Goal: Find specific page/section: Find specific page/section

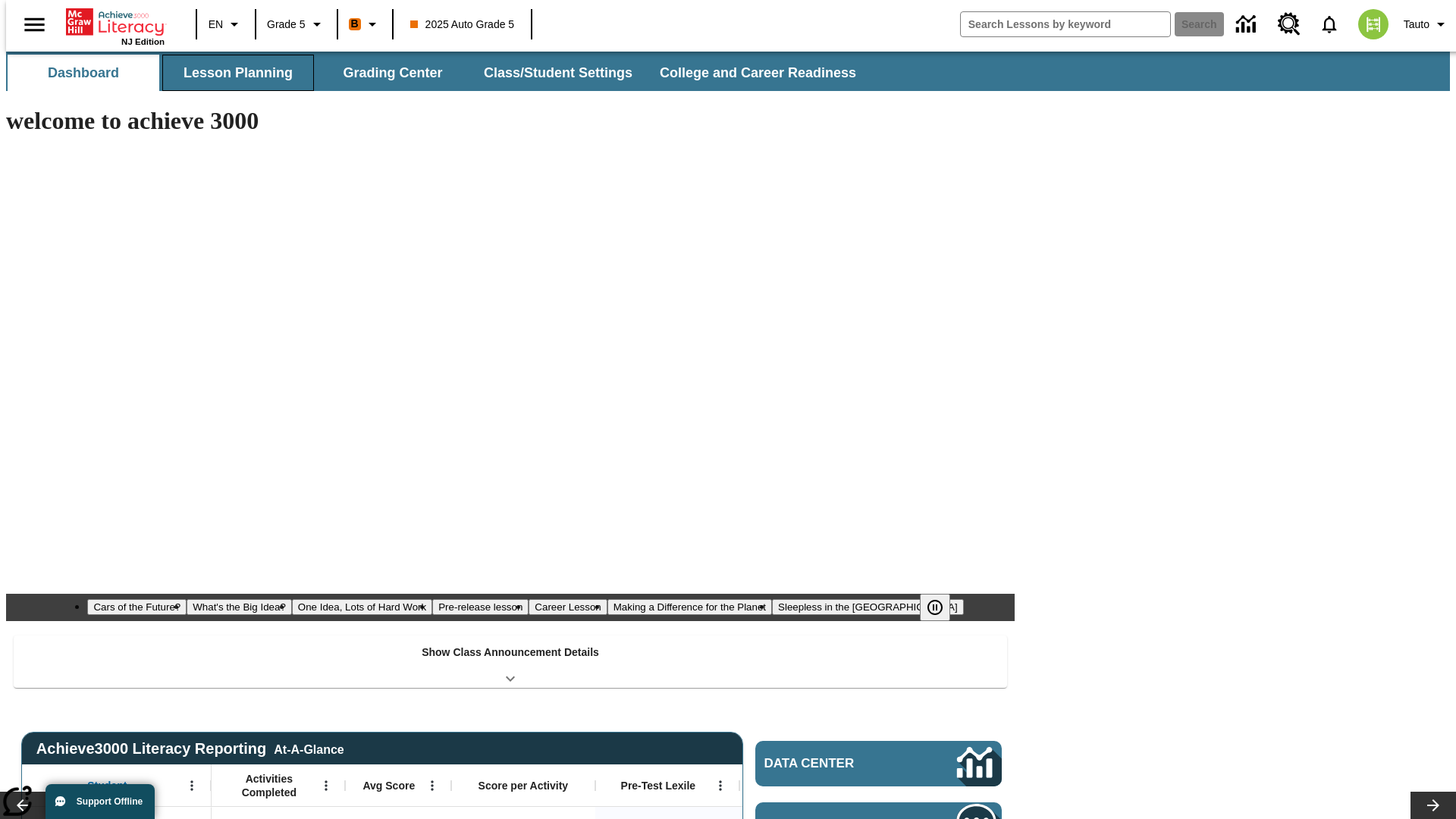
click at [232, 73] on button "Lesson Planning" at bounding box center [238, 73] width 152 height 37
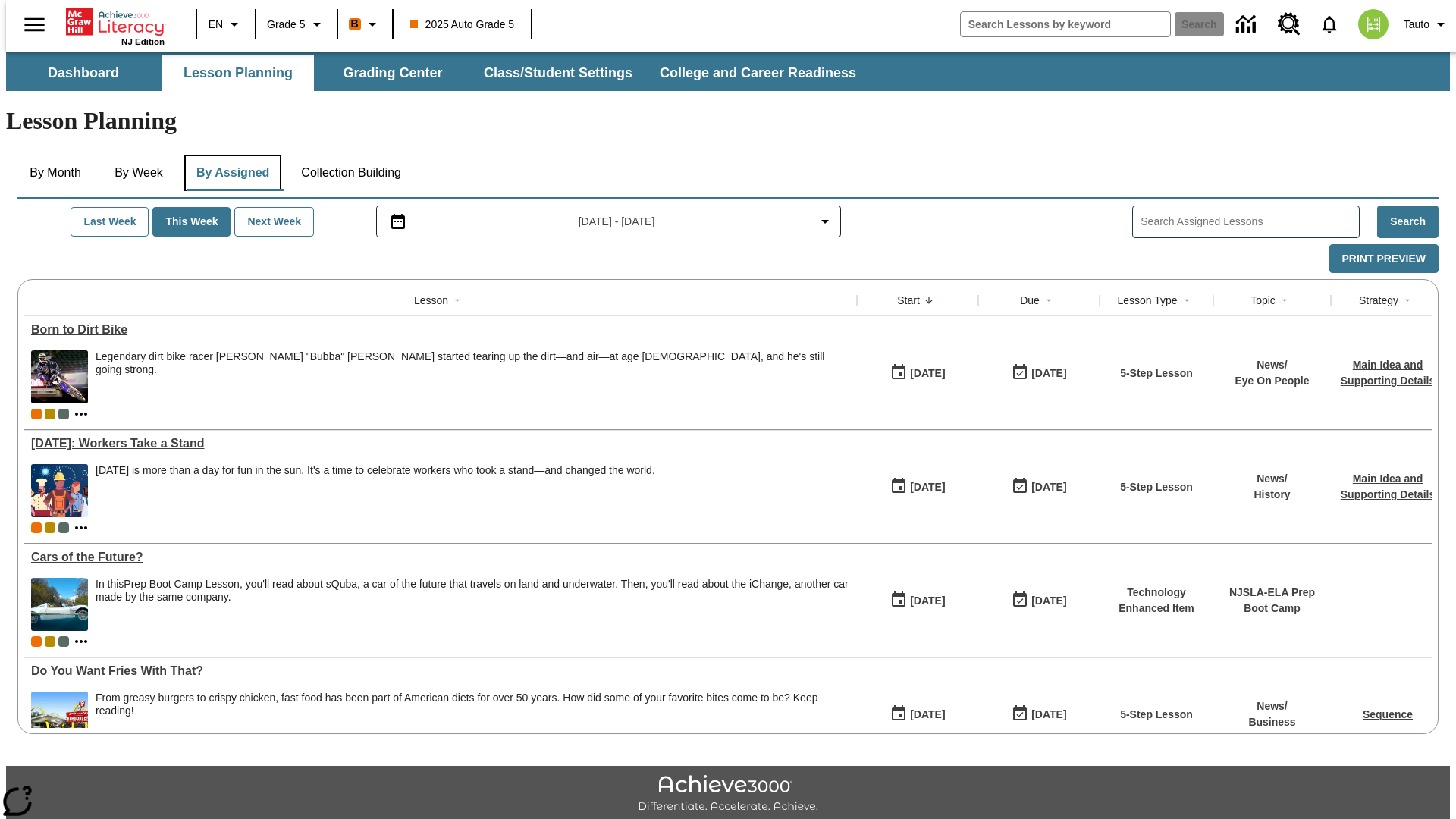
click at [229, 154] on button "By Assigned" at bounding box center [232, 172] width 97 height 37
type input "CVC Short Vowels Lesson 2"
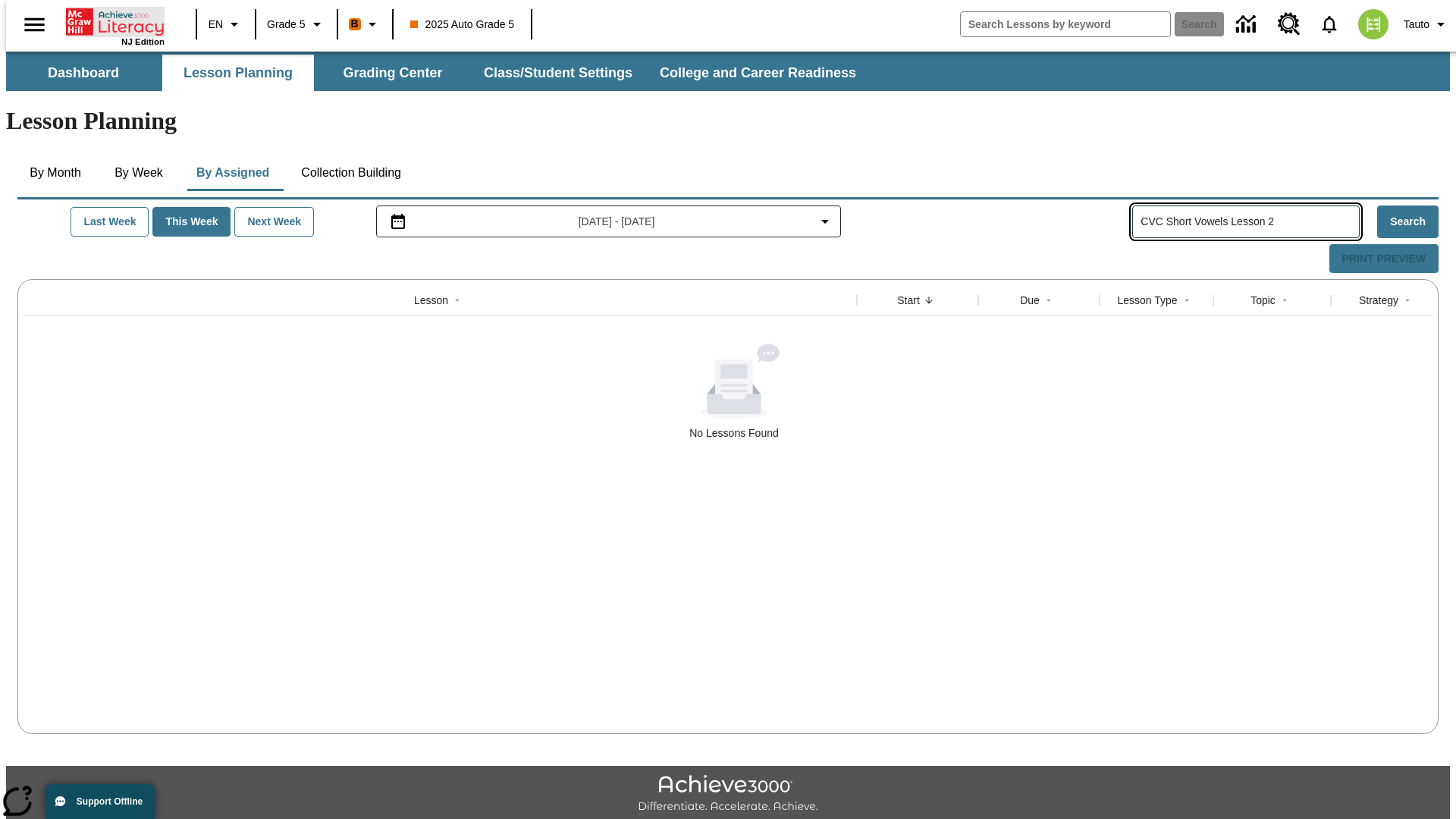
click at [110, 21] on icon "Home" at bounding box center [116, 22] width 101 height 31
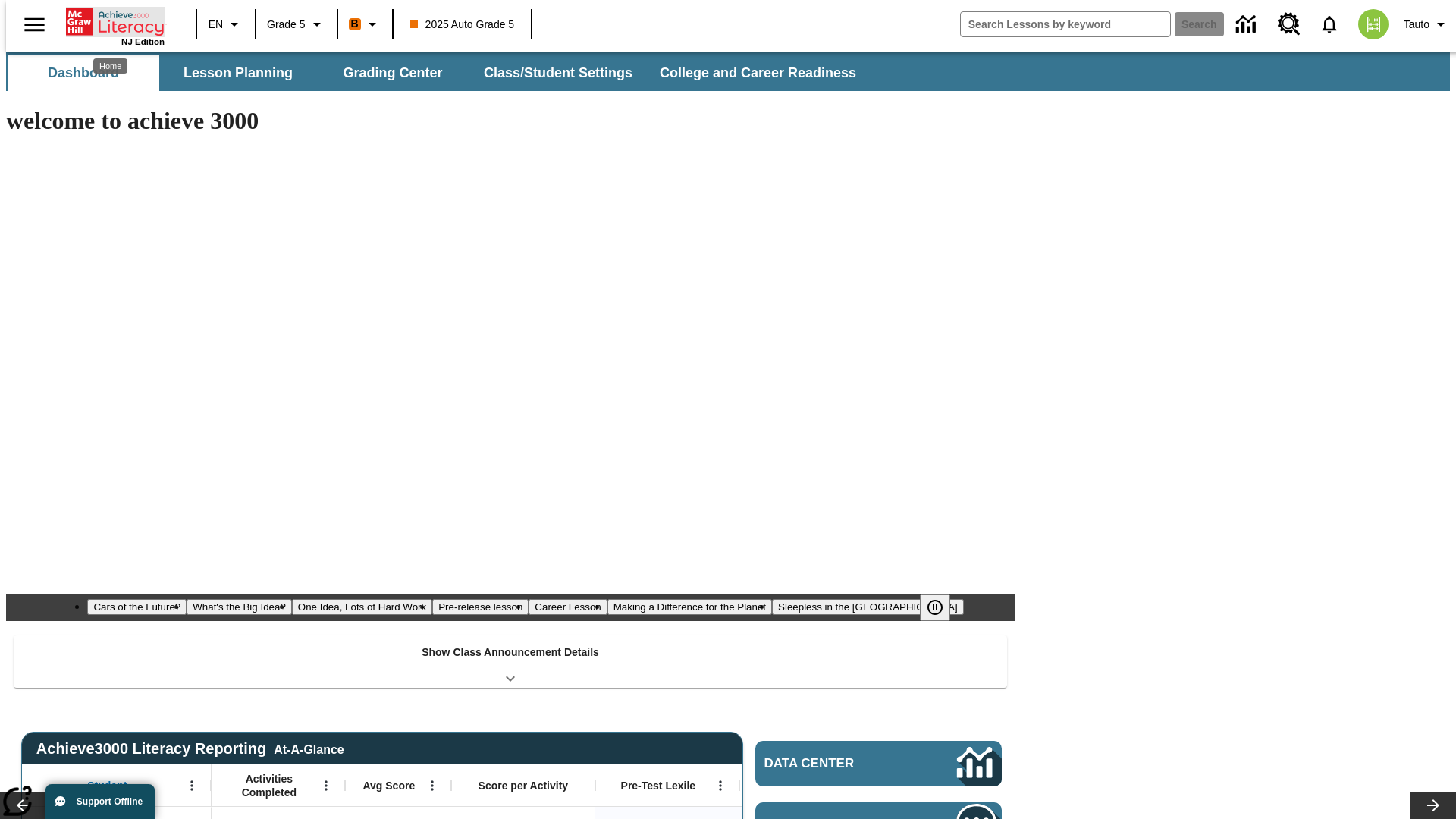
type input "-1"
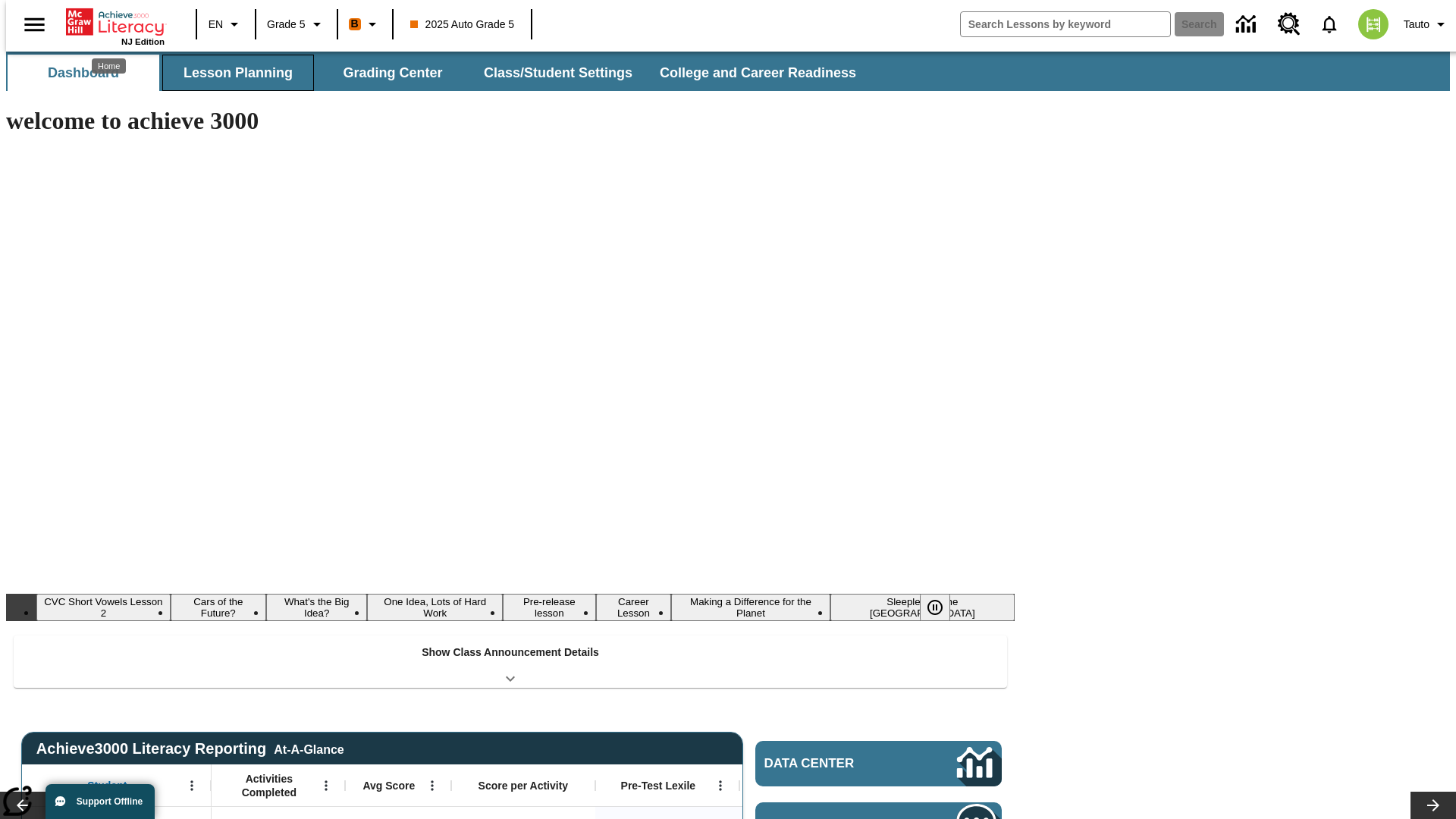
click at [232, 73] on button "Lesson Planning" at bounding box center [238, 73] width 152 height 37
